Goal: Task Accomplishment & Management: Manage account settings

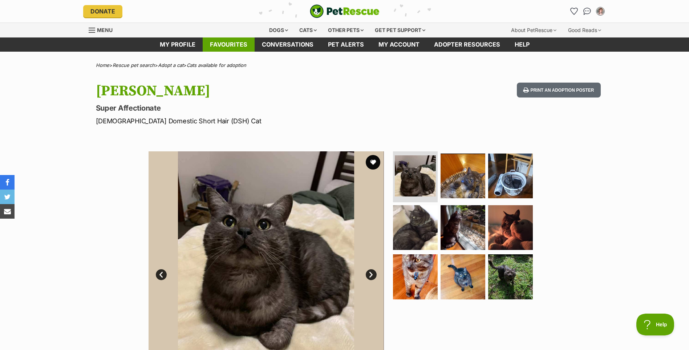
click at [229, 45] on link "Favourites" at bounding box center [229, 44] width 52 height 14
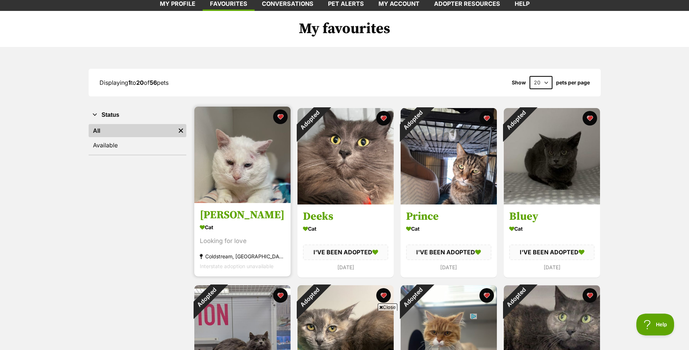
click at [242, 174] on img at bounding box center [242, 154] width 96 height 96
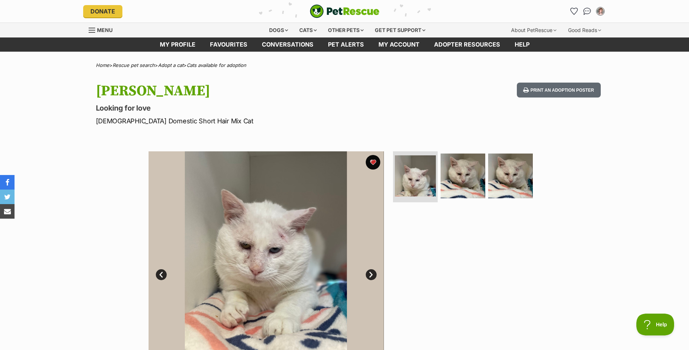
click at [371, 271] on link "Next" at bounding box center [371, 274] width 11 height 11
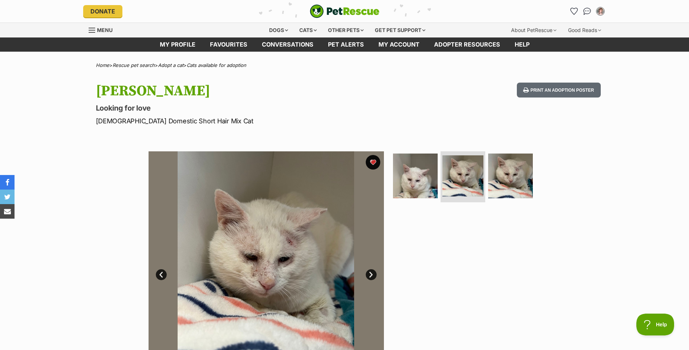
click at [371, 271] on link "Next" at bounding box center [371, 274] width 11 height 11
